Goal: Find specific page/section: Find specific page/section

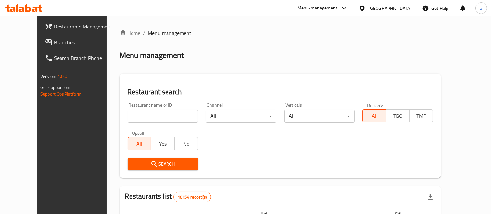
click at [369, 8] on div at bounding box center [363, 8] width 9 height 7
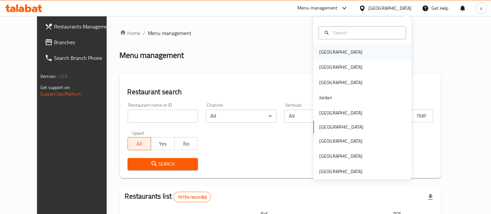
click at [327, 54] on div "Bahrain" at bounding box center [340, 51] width 43 height 7
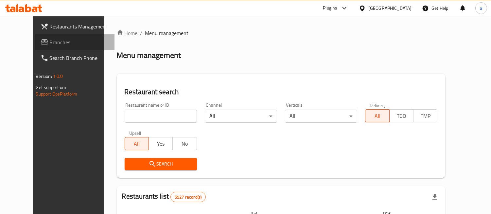
click at [50, 41] on span "Branches" at bounding box center [80, 42] width 60 height 8
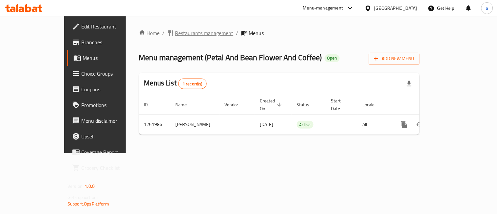
click at [175, 35] on span "Restaurants management" at bounding box center [204, 33] width 58 height 8
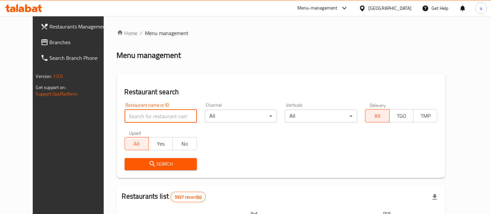
click at [144, 120] on input "search" at bounding box center [161, 116] width 72 height 13
paste input "685400"
type input "685400"
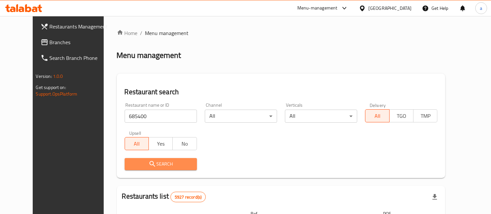
click at [130, 162] on span "Search" at bounding box center [161, 164] width 62 height 8
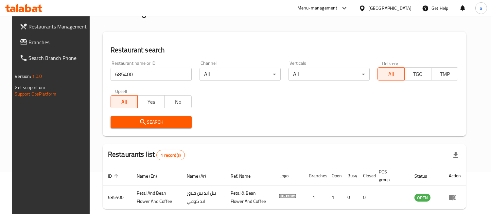
scroll to position [72, 0]
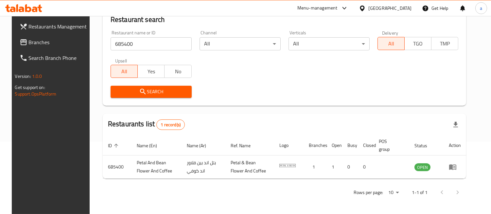
click at [406, 11] on div "Bahrain" at bounding box center [390, 8] width 43 height 7
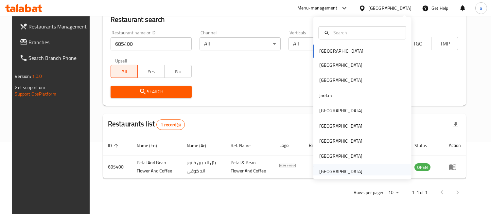
click at [332, 171] on div "United Arab Emirates" at bounding box center [340, 171] width 43 height 7
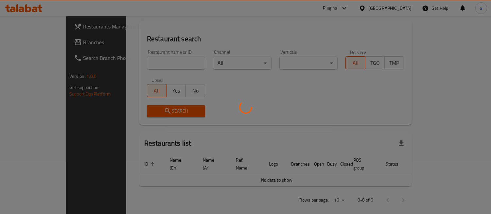
scroll to position [72, 0]
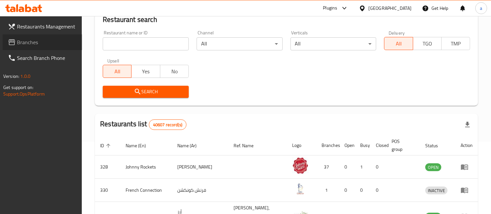
click at [19, 40] on span "Branches" at bounding box center [47, 42] width 60 height 8
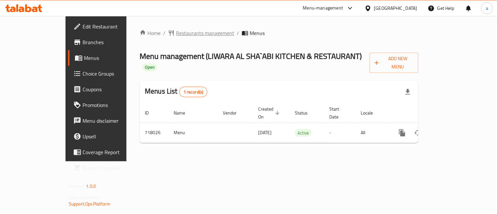
click at [176, 34] on span "Restaurants management" at bounding box center [205, 33] width 58 height 8
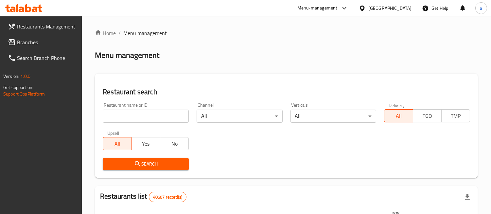
click at [135, 115] on input "search" at bounding box center [146, 116] width 86 height 13
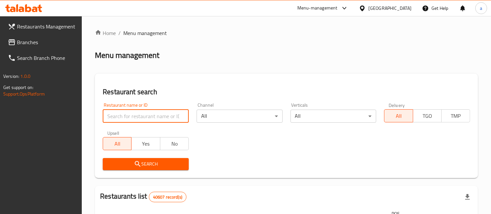
paste input "645712"
type input "645712"
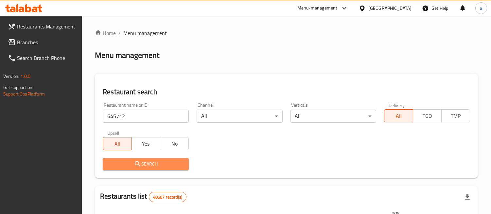
click at [135, 162] on icon "submit" at bounding box center [138, 164] width 8 height 8
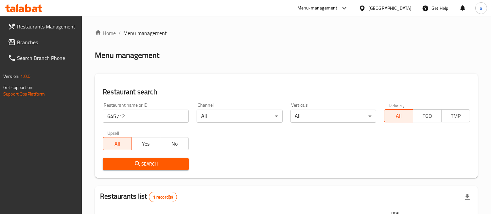
click at [387, 9] on div "United Arab Emirates" at bounding box center [390, 8] width 43 height 7
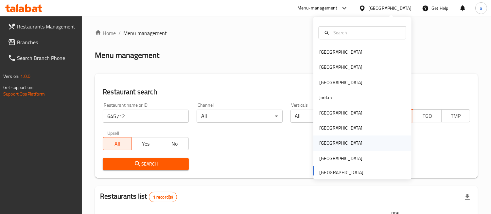
click at [326, 143] on div "[GEOGRAPHIC_DATA]" at bounding box center [341, 143] width 54 height 15
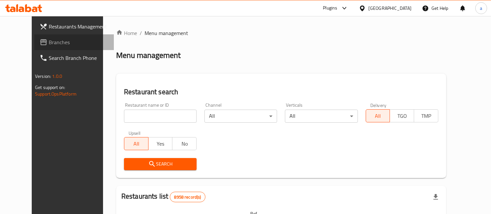
click at [49, 40] on span "Branches" at bounding box center [79, 42] width 60 height 8
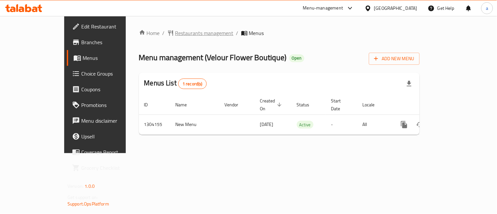
click at [175, 35] on span "Restaurants management" at bounding box center [204, 33] width 58 height 8
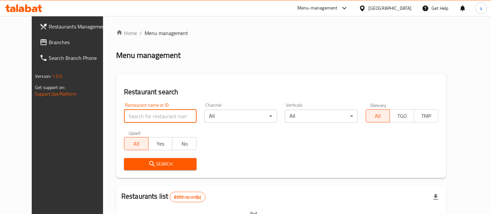
click at [136, 117] on input "search" at bounding box center [160, 116] width 73 height 13
paste input "703085"
type input "703085"
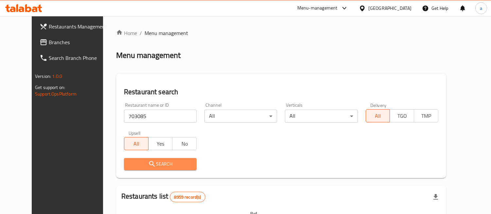
click at [129, 164] on span "Search" at bounding box center [160, 164] width 62 height 8
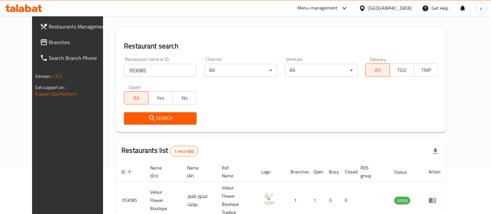
scroll to position [72, 0]
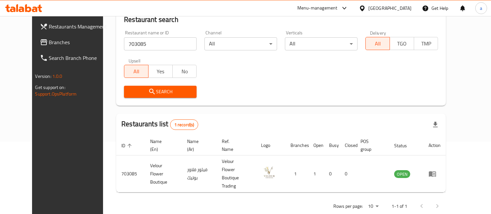
click at [49, 41] on span "Branches" at bounding box center [79, 42] width 60 height 8
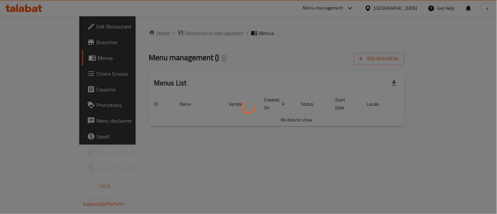
click at [152, 34] on div at bounding box center [248, 107] width 497 height 214
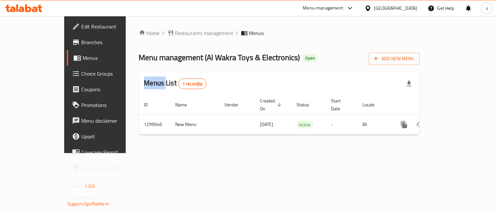
click at [175, 34] on span "Restaurants management" at bounding box center [204, 33] width 58 height 8
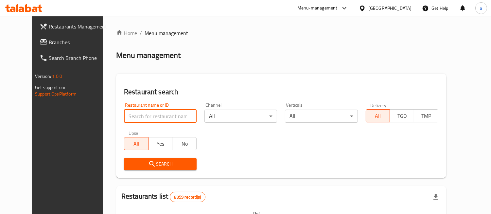
click at [137, 114] on input "search" at bounding box center [160, 116] width 73 height 13
paste input "701399"
type input "701399"
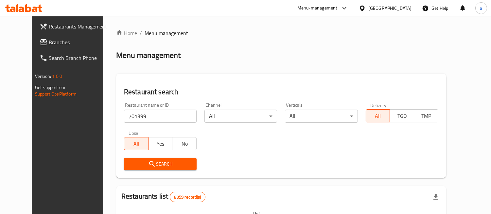
click at [148, 161] on icon "submit" at bounding box center [152, 164] width 8 height 8
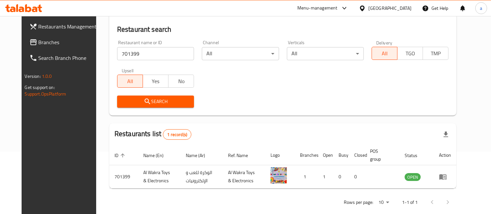
scroll to position [70, 0]
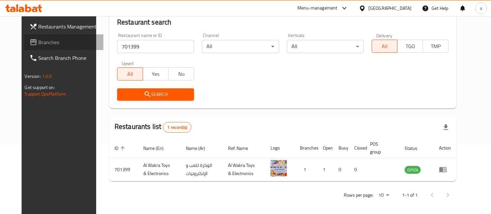
click at [39, 42] on span "Branches" at bounding box center [69, 42] width 60 height 8
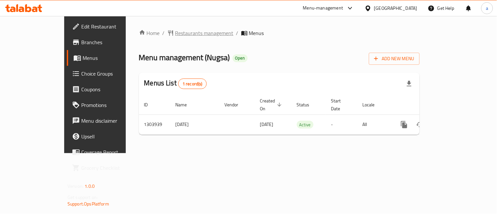
click at [175, 30] on span "Restaurants management" at bounding box center [204, 33] width 58 height 8
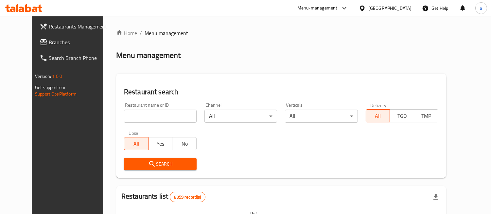
click at [132, 116] on input "search" at bounding box center [160, 116] width 73 height 13
paste input "703024"
type input "703024"
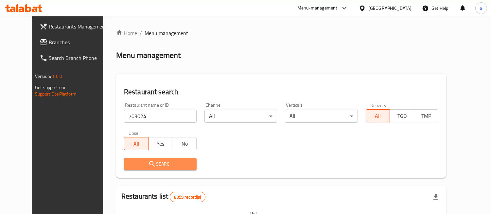
click at [129, 163] on span "Search" at bounding box center [160, 164] width 62 height 8
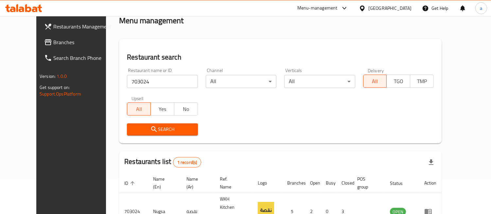
scroll to position [72, 0]
